Goal: Task Accomplishment & Management: Manage account settings

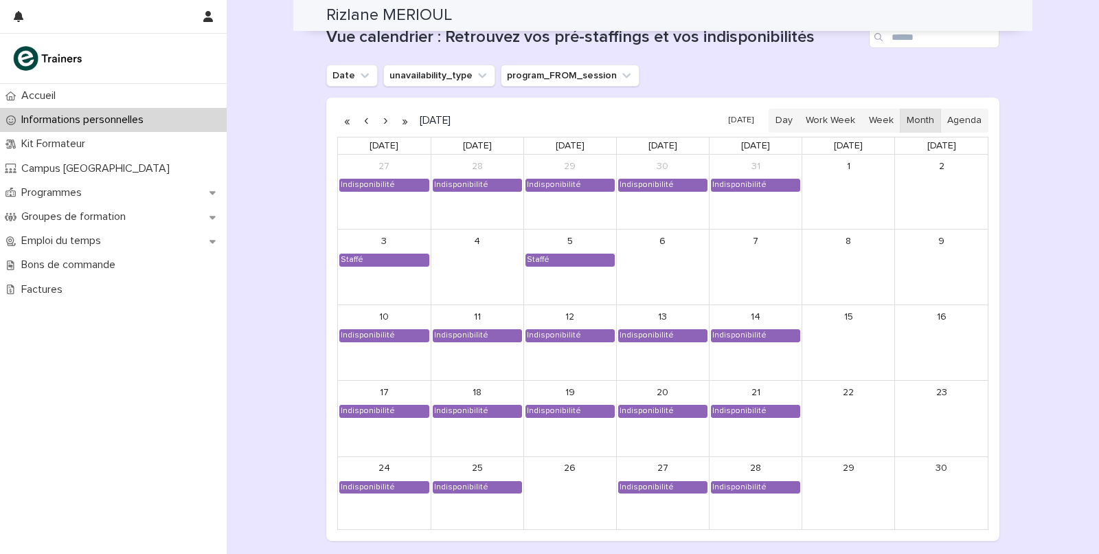
scroll to position [1128, 0]
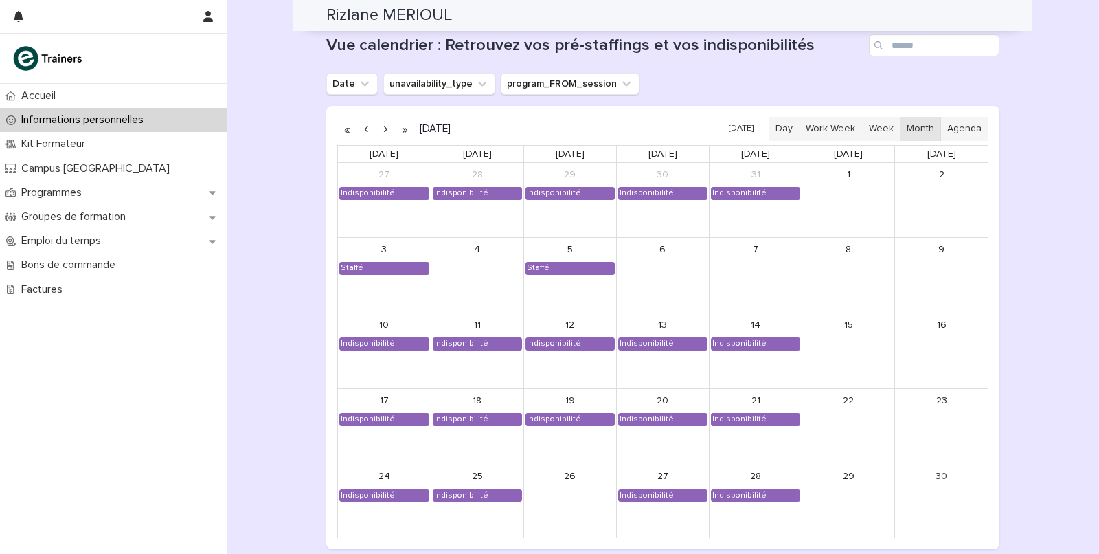
click at [384, 128] on button "button" at bounding box center [385, 129] width 19 height 22
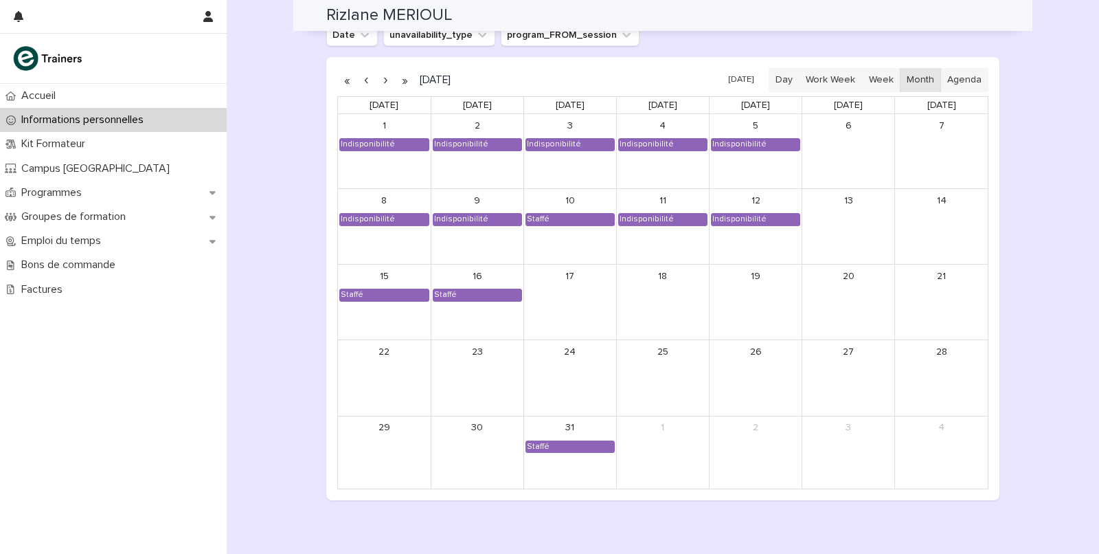
scroll to position [1116, 0]
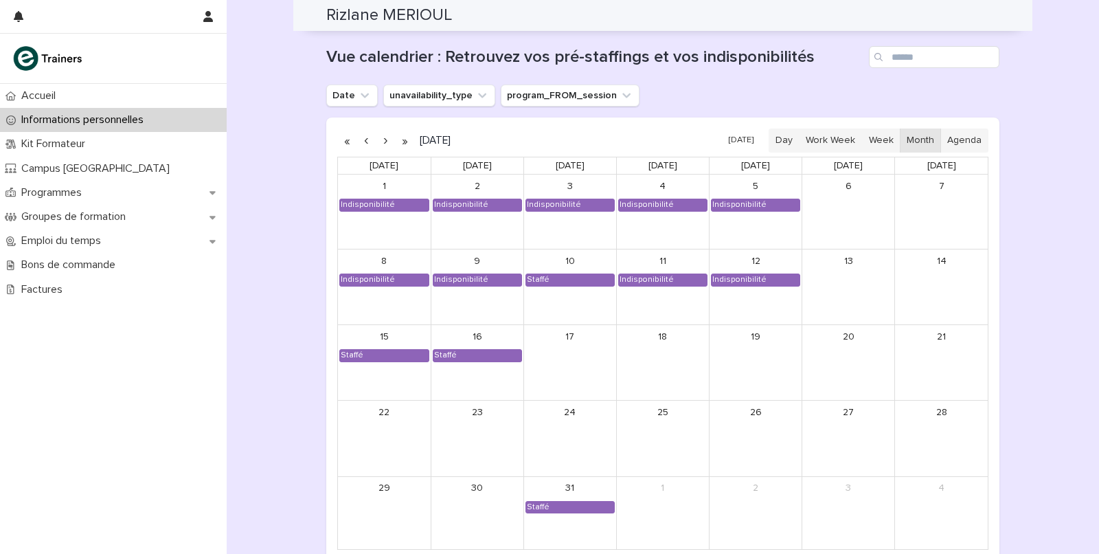
click at [384, 135] on button "button" at bounding box center [385, 141] width 19 height 22
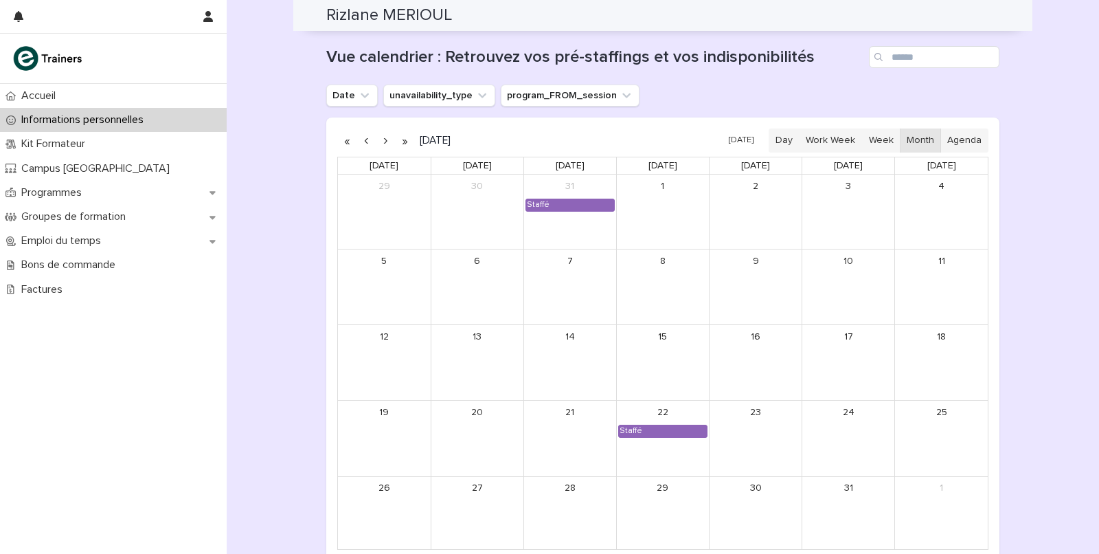
click at [384, 135] on button "button" at bounding box center [385, 141] width 19 height 22
click at [368, 137] on button "button" at bounding box center [366, 141] width 19 height 22
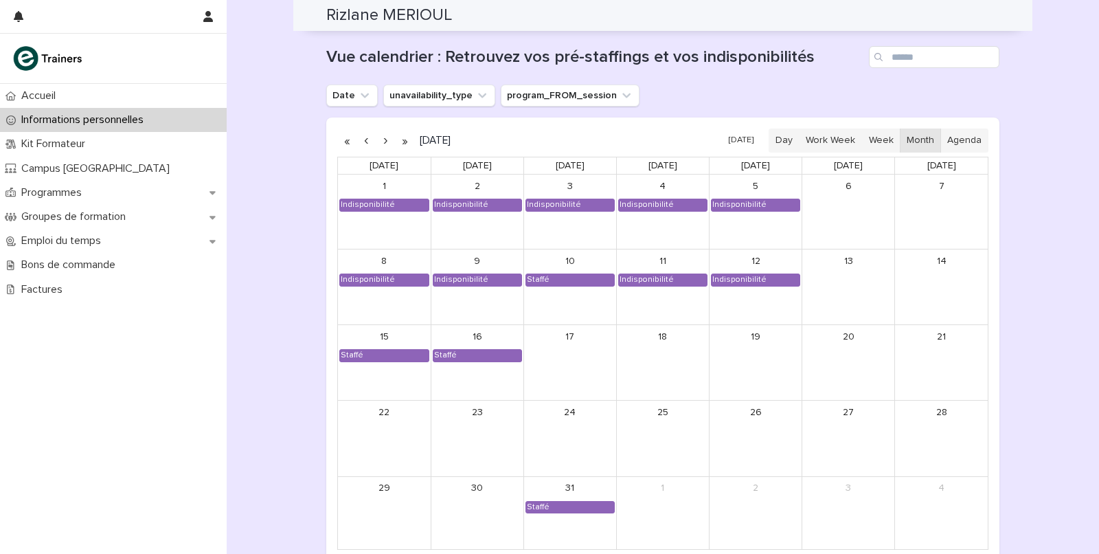
click at [365, 135] on button "button" at bounding box center [366, 141] width 19 height 22
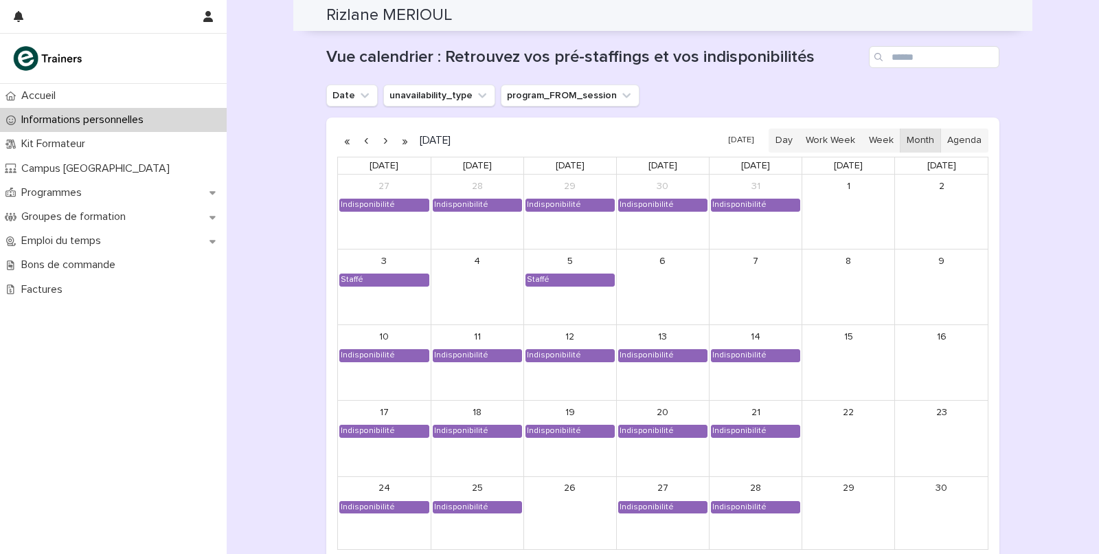
click at [384, 137] on button "button" at bounding box center [385, 141] width 19 height 22
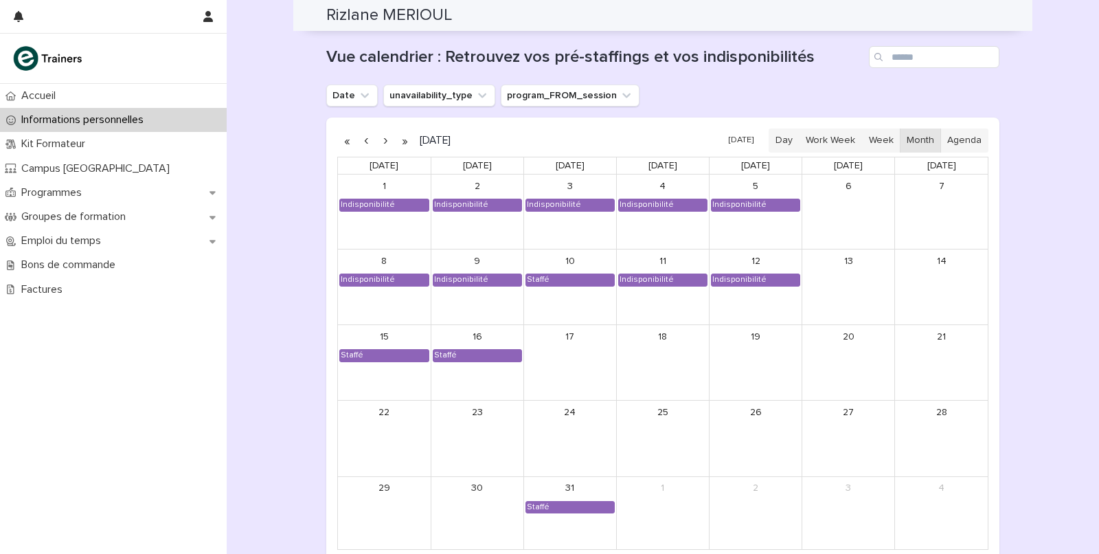
click at [364, 139] on button "button" at bounding box center [366, 141] width 19 height 22
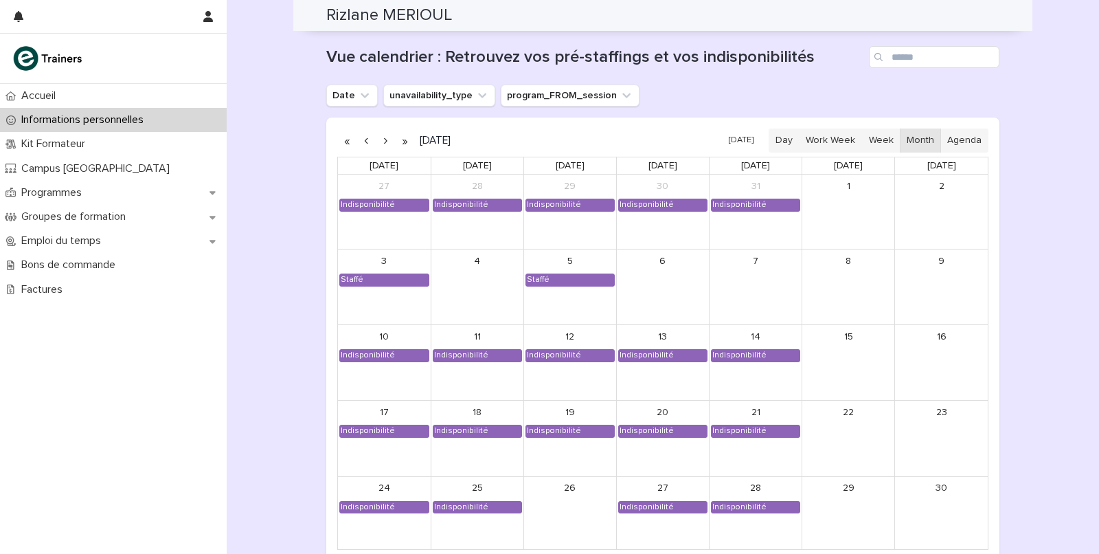
click at [540, 494] on div "26" at bounding box center [570, 514] width 92 height 74
click at [570, 500] on div "26" at bounding box center [570, 514] width 92 height 74
click at [381, 137] on button "button" at bounding box center [385, 141] width 19 height 22
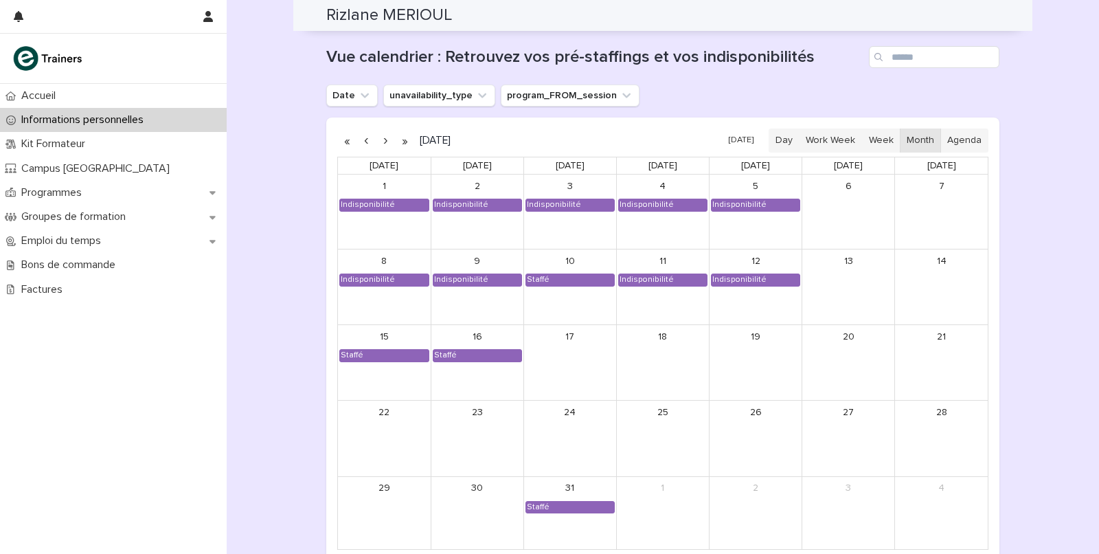
click at [364, 134] on button "button" at bounding box center [366, 141] width 19 height 22
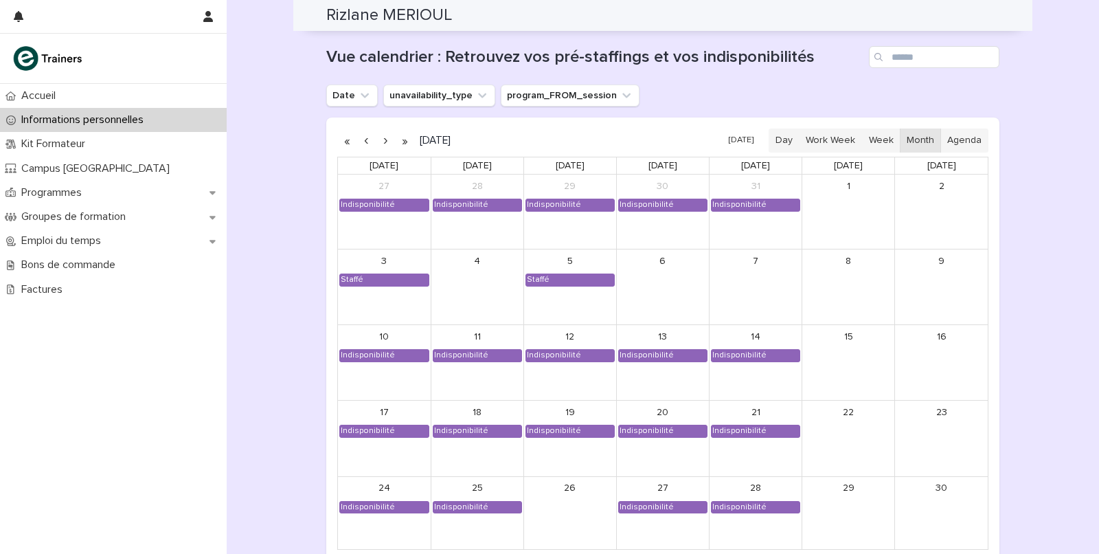
click at [563, 505] on div "26" at bounding box center [570, 514] width 92 height 74
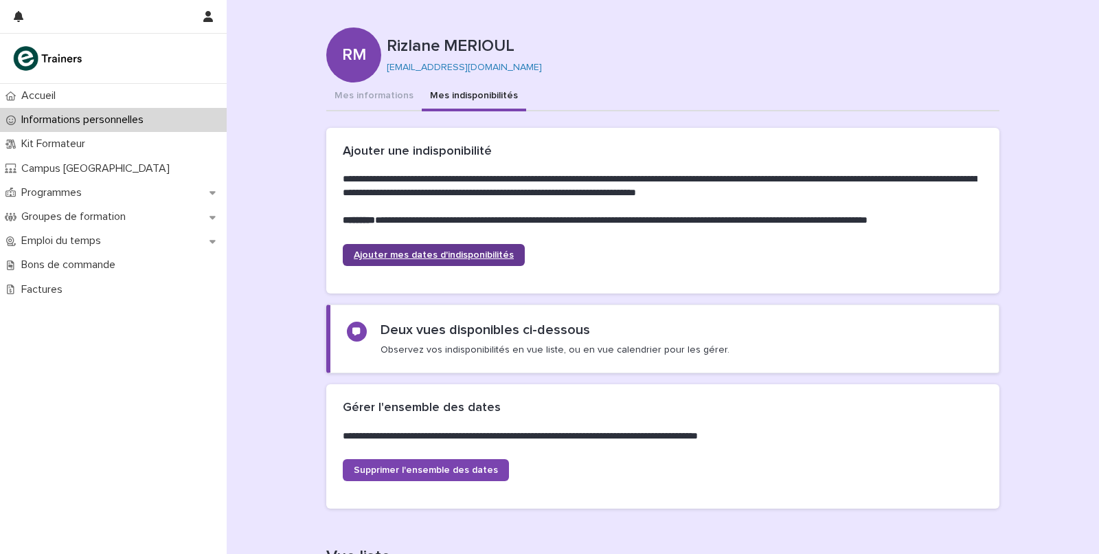
click at [405, 251] on span "Ajouter mes dates d'indisponibilités" at bounding box center [434, 255] width 160 height 10
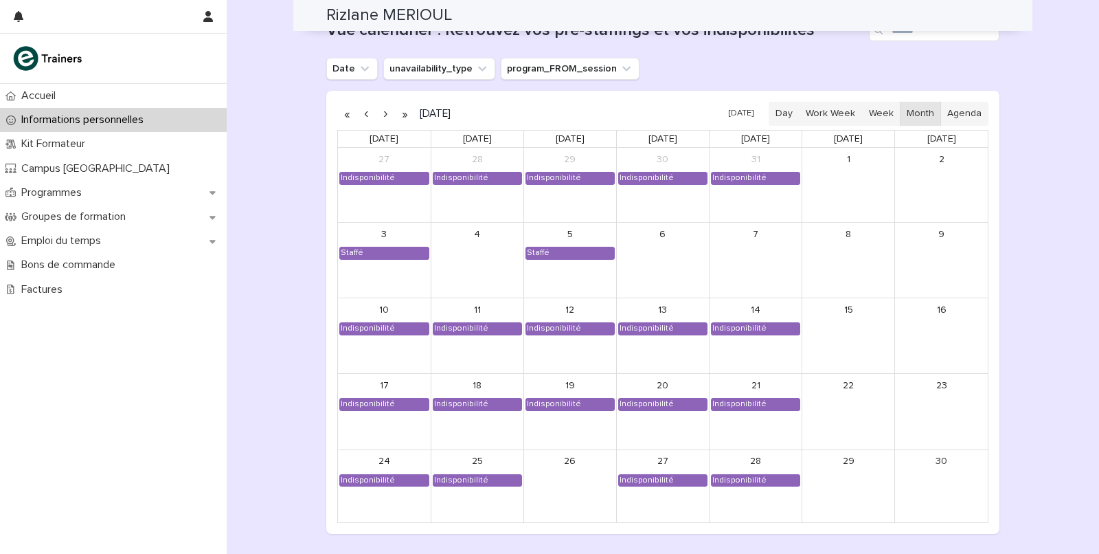
scroll to position [1093, 0]
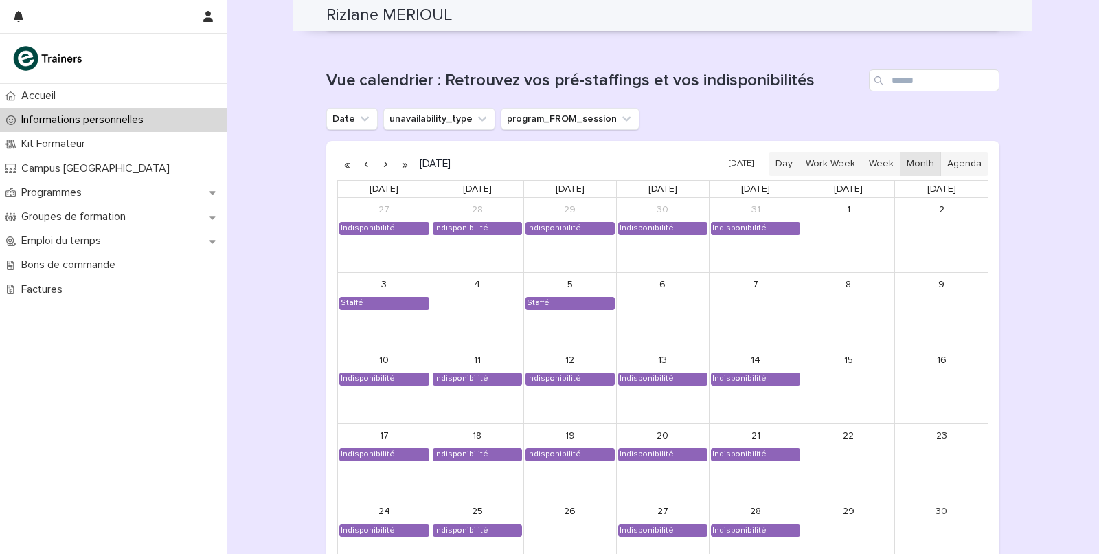
click at [382, 160] on button "button" at bounding box center [385, 164] width 19 height 22
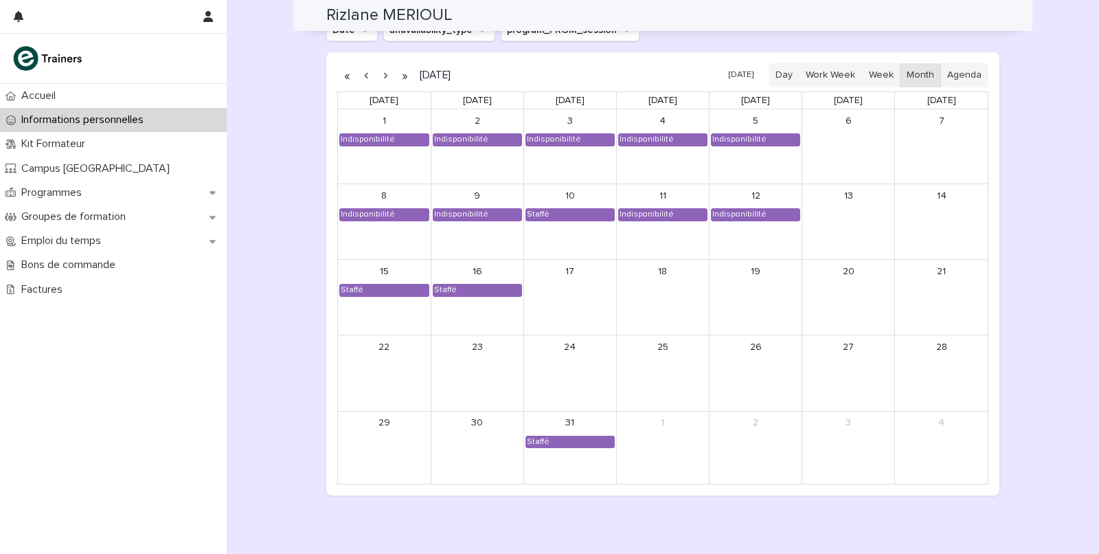
scroll to position [1238, 0]
